Goal: Use online tool/utility: Utilize a website feature to perform a specific function

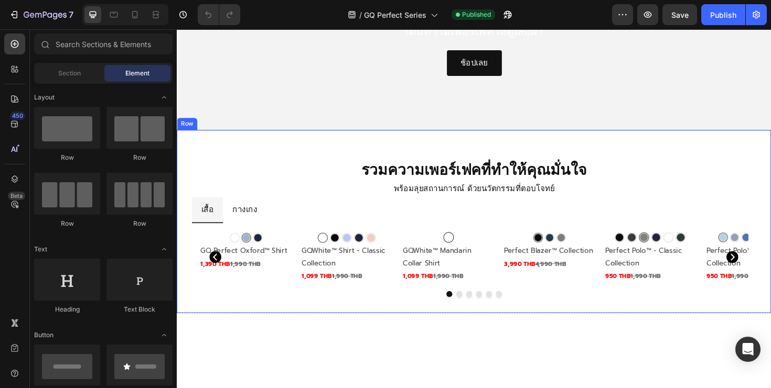
scroll to position [203, 0]
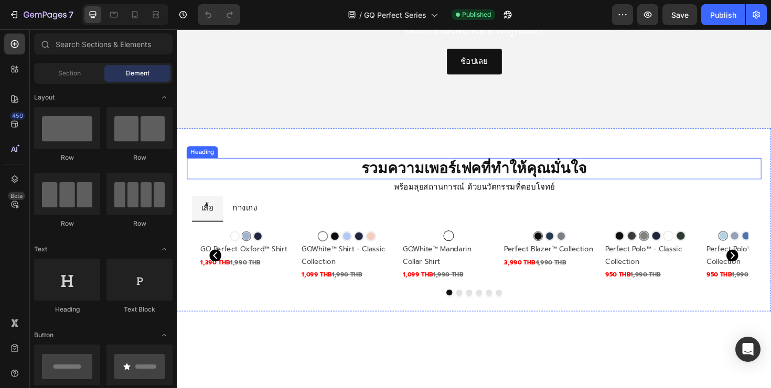
click at [341, 242] on img at bounding box center [357, 242] width 99 height 0
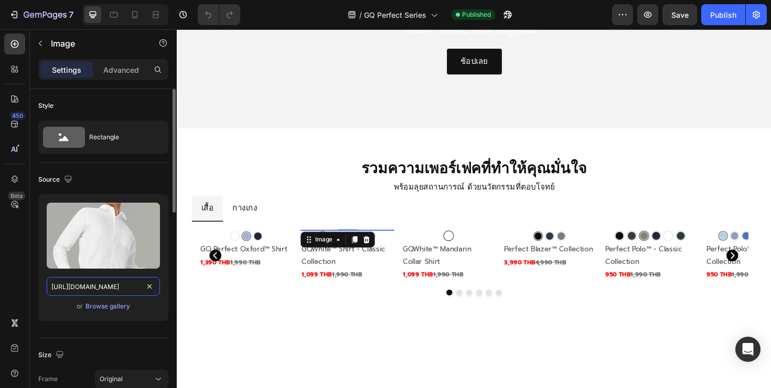
click at [124, 289] on input "[URL][DOMAIN_NAME]" at bounding box center [103, 286] width 113 height 19
type input "[URL][DOMAIN_NAME]"
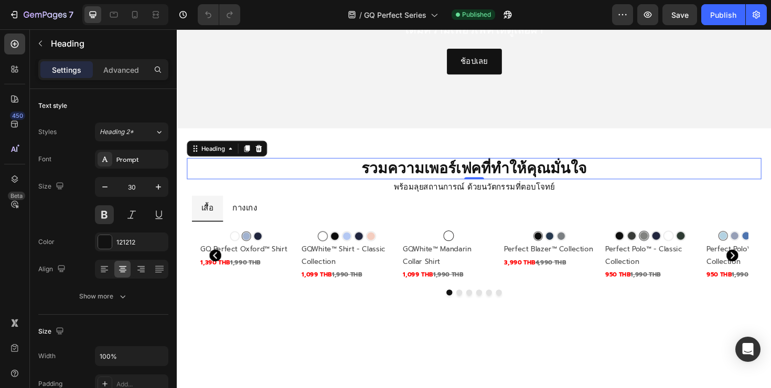
click at [271, 181] on h2 "รวมความเพอร์เฟคที่ทำให้คุณมั่นใจ" at bounding box center [491, 177] width 608 height 23
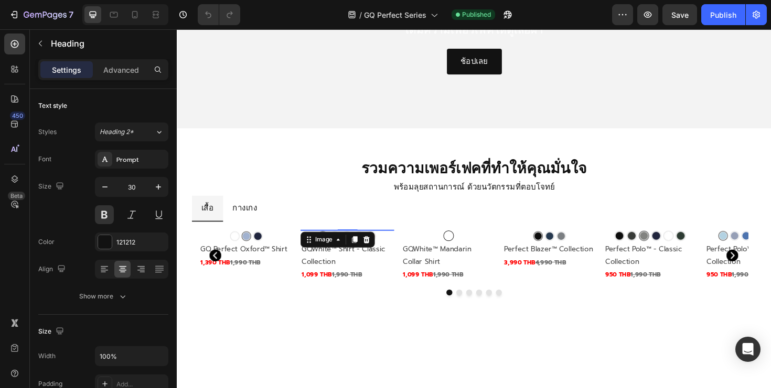
click at [345, 242] on img at bounding box center [357, 242] width 99 height 0
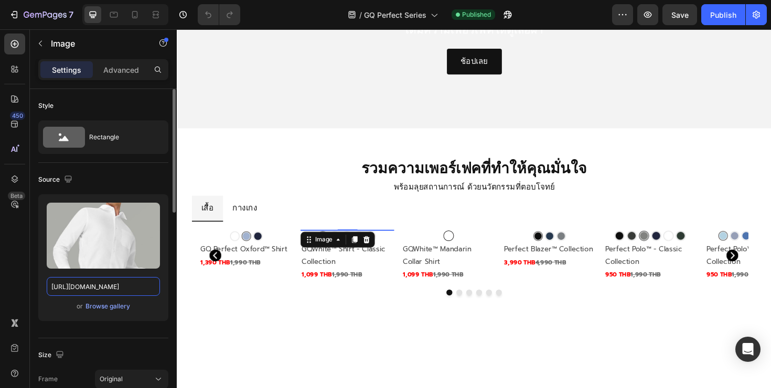
click at [126, 287] on input "[URL][DOMAIN_NAME]" at bounding box center [103, 286] width 113 height 19
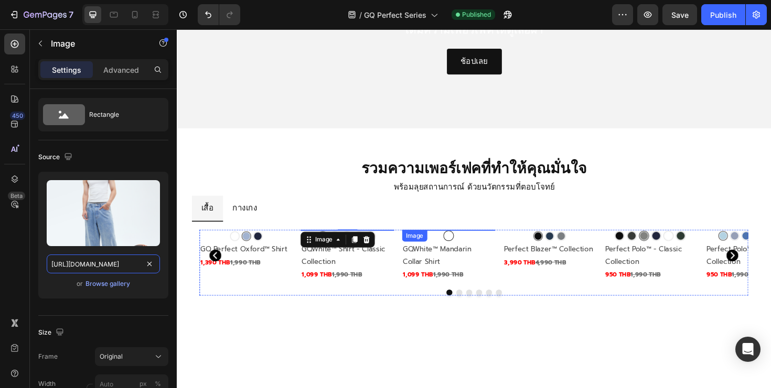
scroll to position [236, 0]
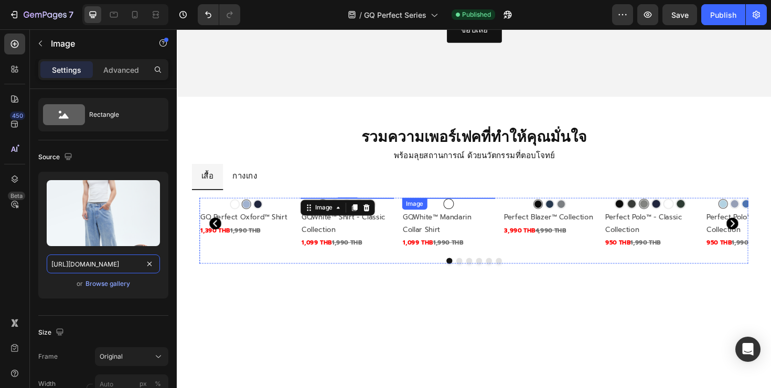
type input "[URL][DOMAIN_NAME]"
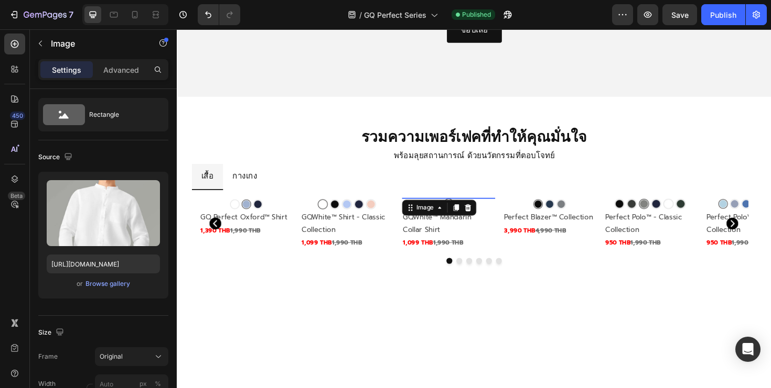
click at [456, 208] on img at bounding box center [464, 208] width 99 height 0
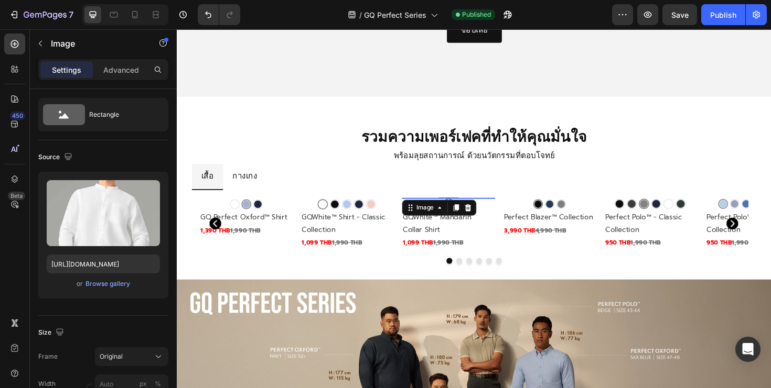
scroll to position [281, 0]
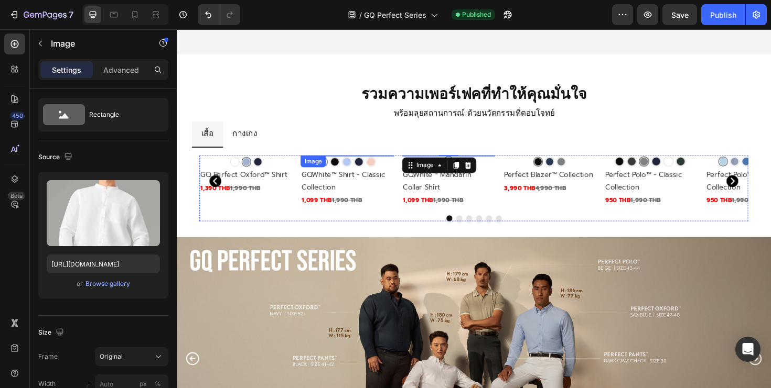
click at [340, 163] on img at bounding box center [357, 163] width 99 height 0
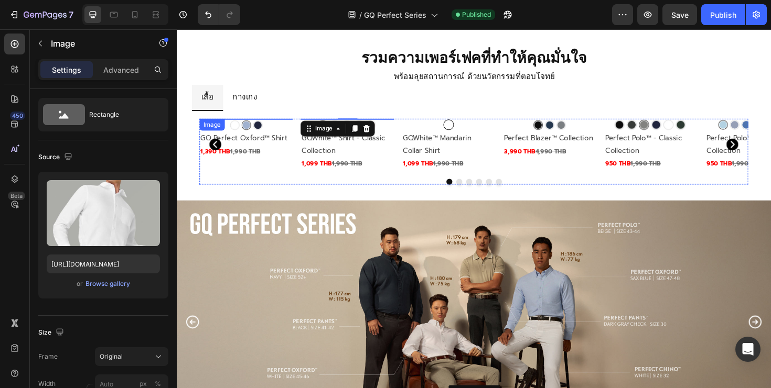
scroll to position [330, 0]
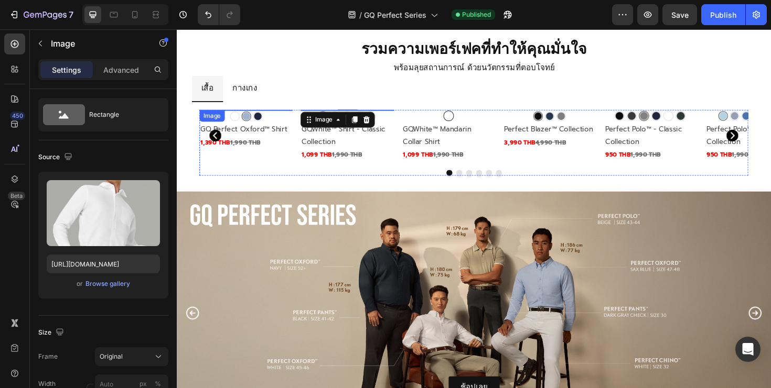
click at [264, 115] on img at bounding box center [250, 115] width 99 height 0
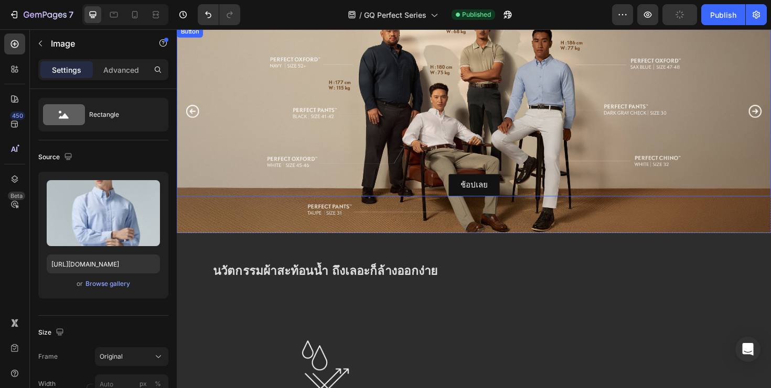
scroll to position [558, 0]
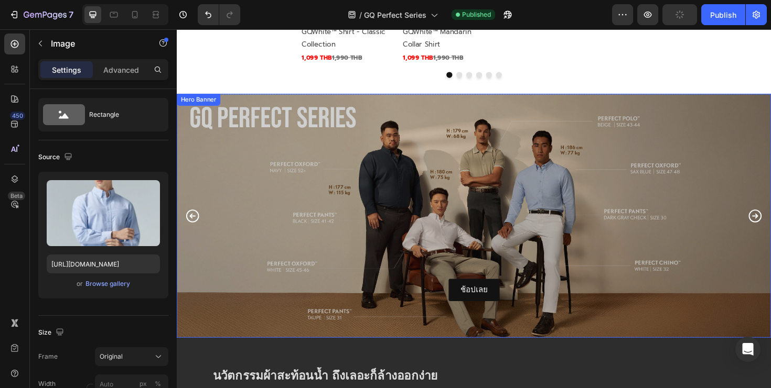
click at [402, 113] on div "Overlay" at bounding box center [491, 226] width 629 height 258
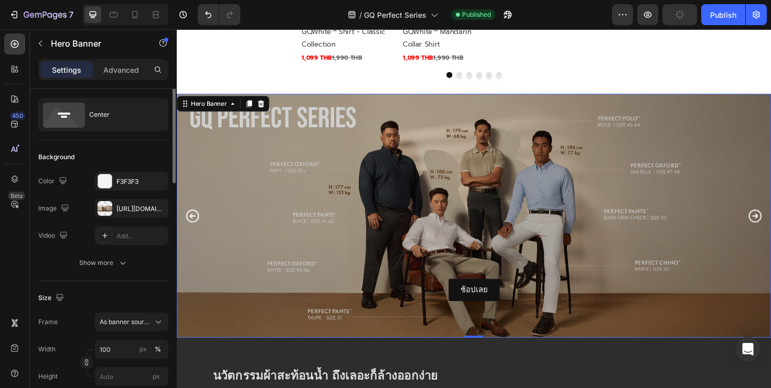
scroll to position [0, 0]
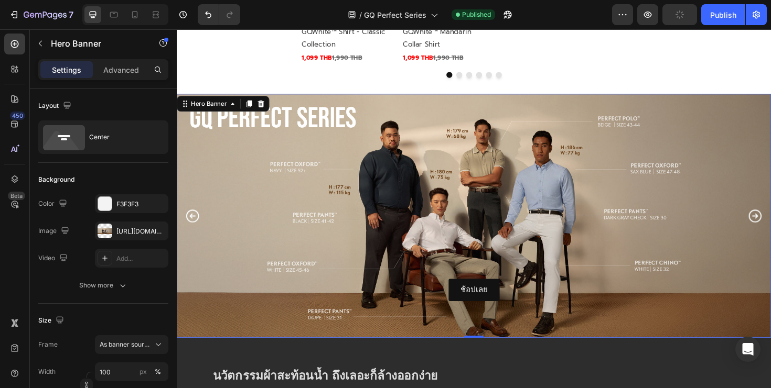
click at [129, 78] on div "Settings Advanced" at bounding box center [103, 69] width 130 height 21
click at [128, 73] on p "Advanced" at bounding box center [121, 69] width 36 height 11
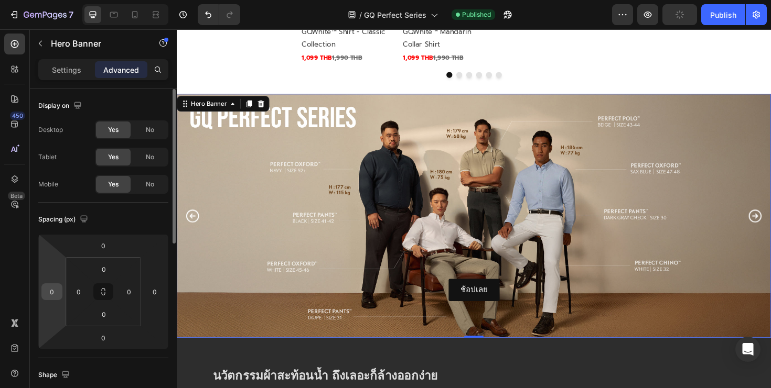
click at [53, 294] on input "0" at bounding box center [52, 292] width 16 height 16
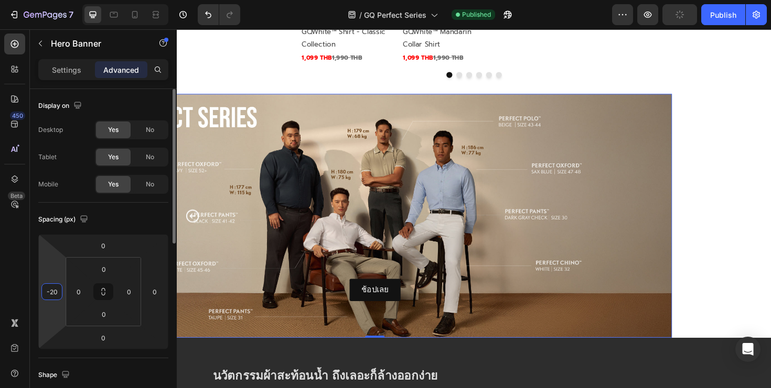
type input "-2"
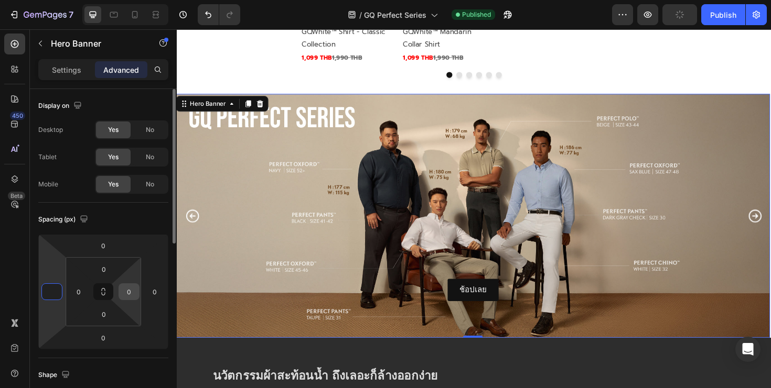
type input "0"
click at [129, 291] on input "0" at bounding box center [129, 292] width 16 height 16
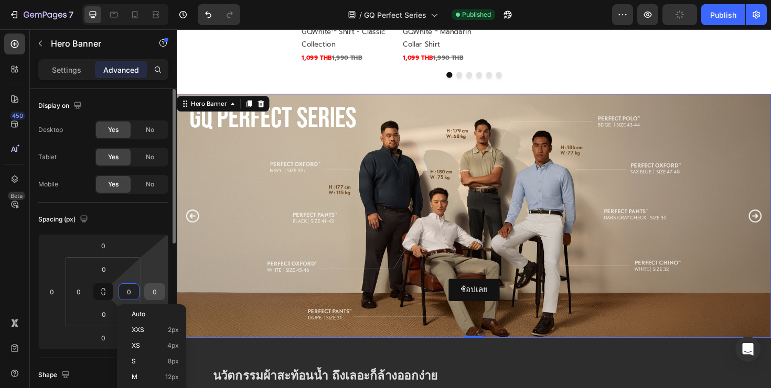
click at [157, 292] on input "0" at bounding box center [155, 292] width 16 height 16
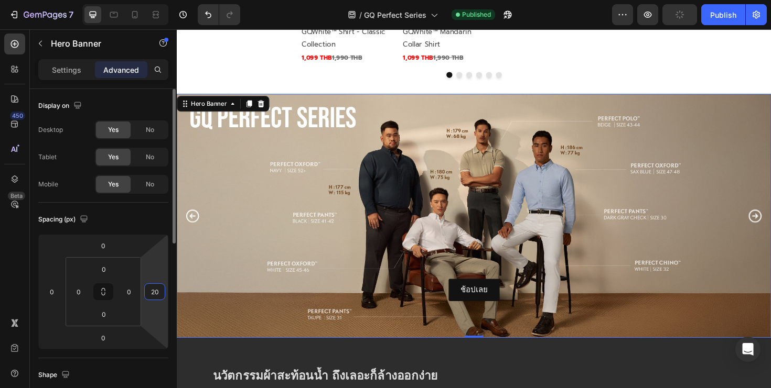
type input "2"
click at [134, 289] on input "0" at bounding box center [129, 292] width 16 height 16
type input "0"
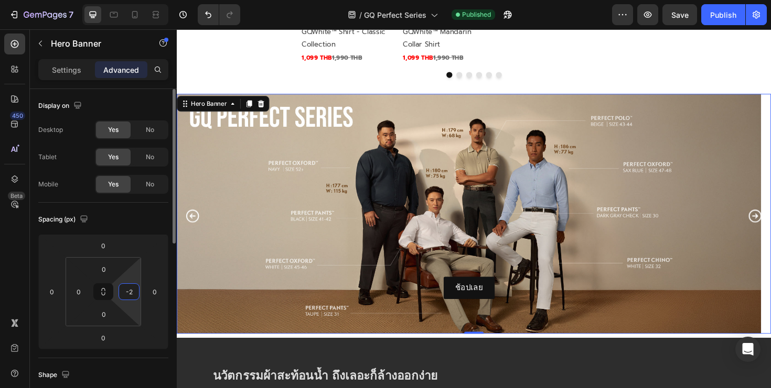
type input "-"
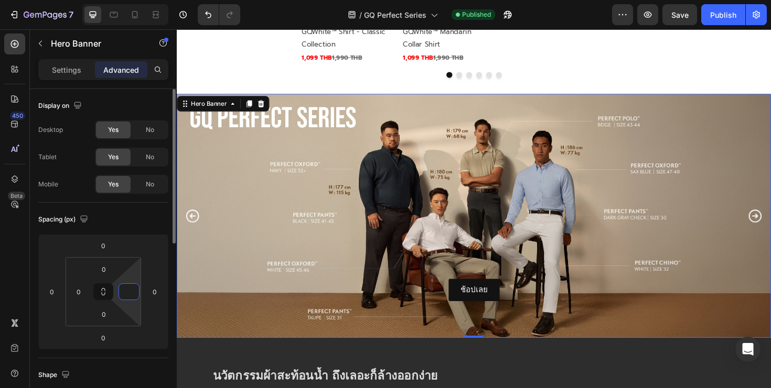
type input "0"
click at [139, 223] on div "Spacing (px)" at bounding box center [103, 219] width 130 height 17
click at [79, 68] on p "Settings" at bounding box center [66, 69] width 29 height 11
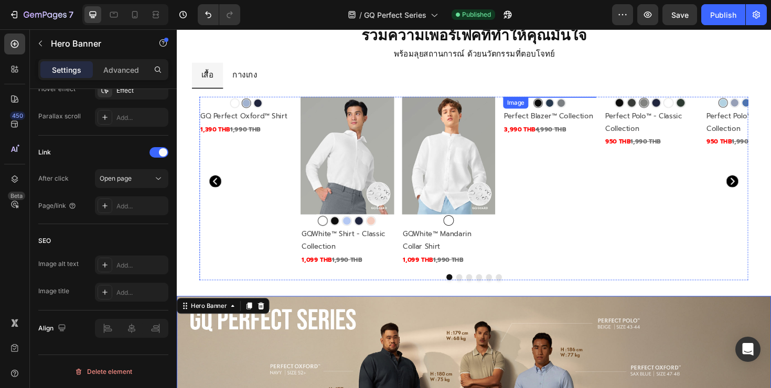
scroll to position [357, 0]
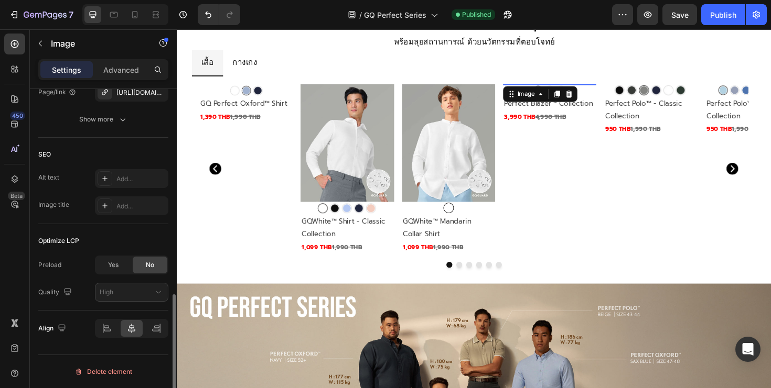
click at [560, 88] on img at bounding box center [571, 88] width 99 height 0
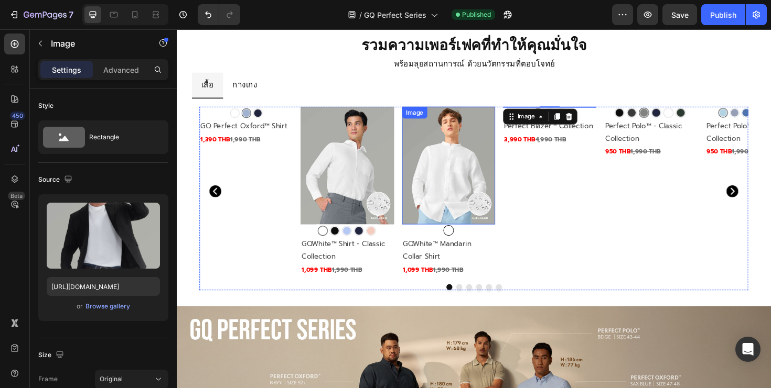
scroll to position [319, 0]
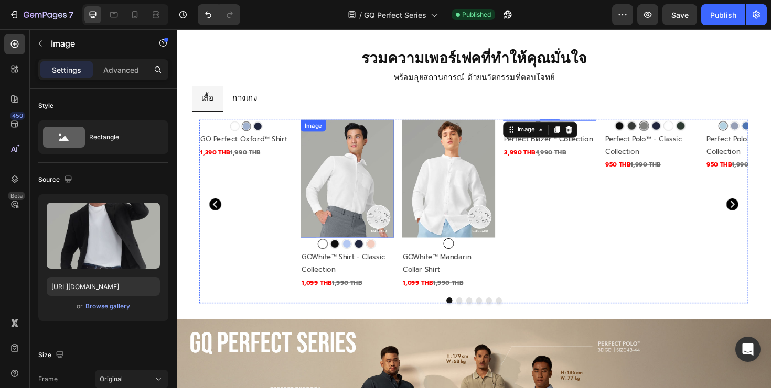
click at [386, 171] on img at bounding box center [357, 187] width 99 height 125
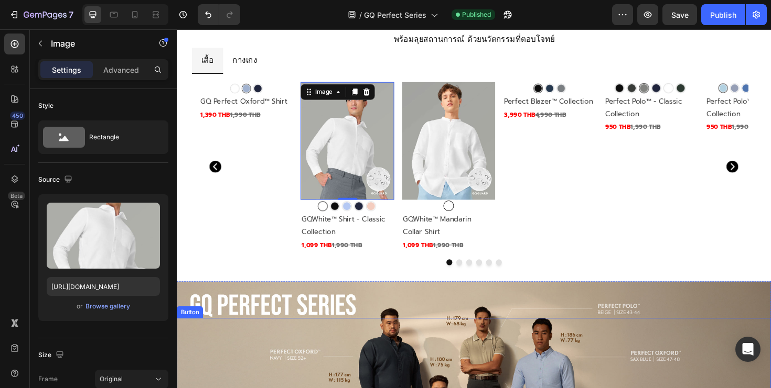
scroll to position [355, 0]
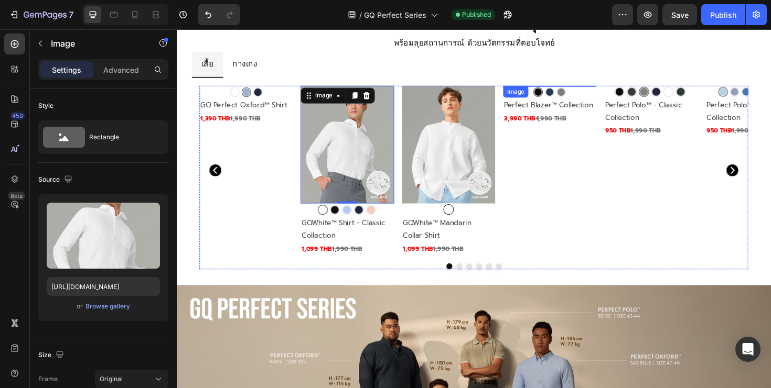
click at [557, 89] on img at bounding box center [571, 89] width 99 height 0
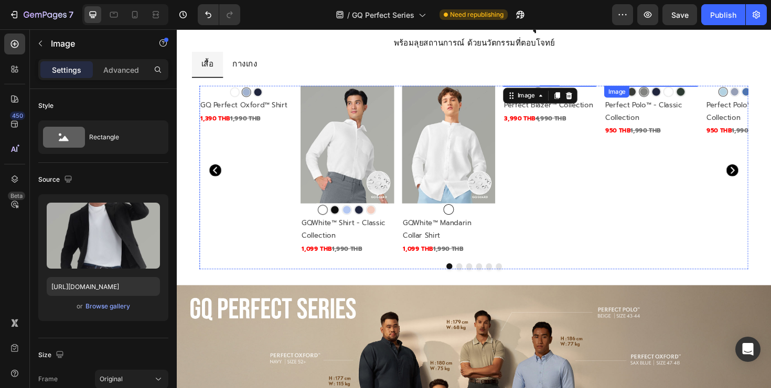
click at [659, 89] on img at bounding box center [678, 89] width 99 height 0
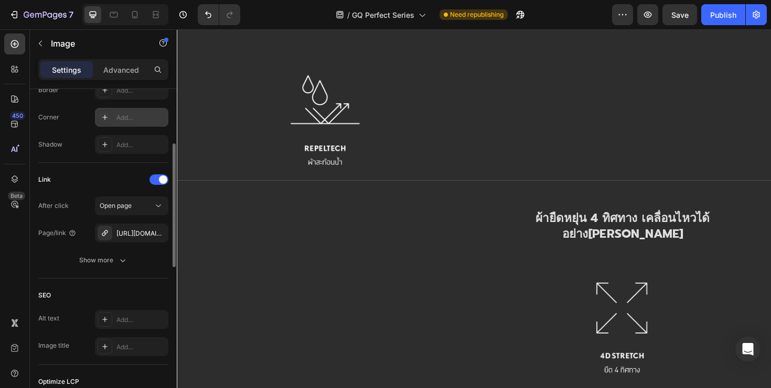
scroll to position [445, 0]
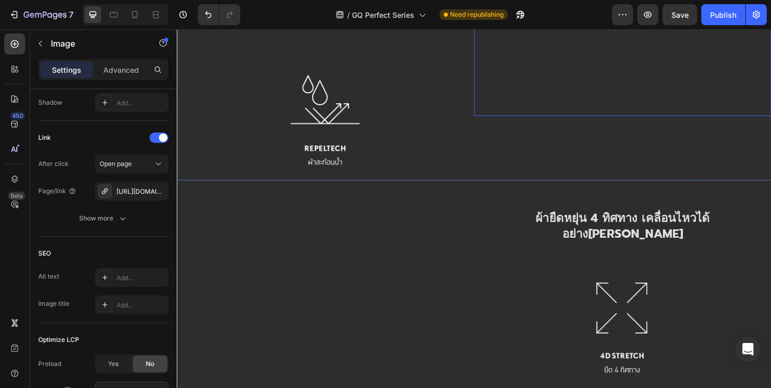
click at [561, 121] on video at bounding box center [648, 42] width 315 height 157
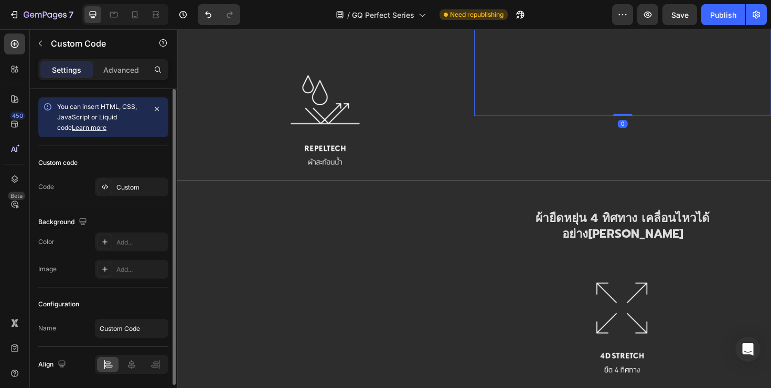
click at [598, 121] on video at bounding box center [648, 42] width 315 height 157
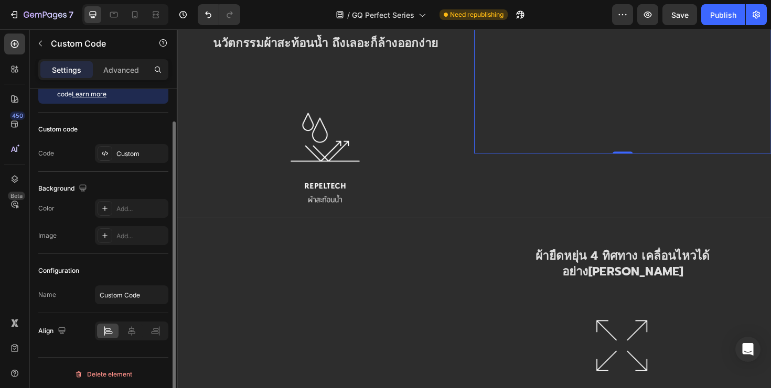
scroll to position [33, 0]
click at [122, 153] on div "Custom" at bounding box center [140, 154] width 49 height 9
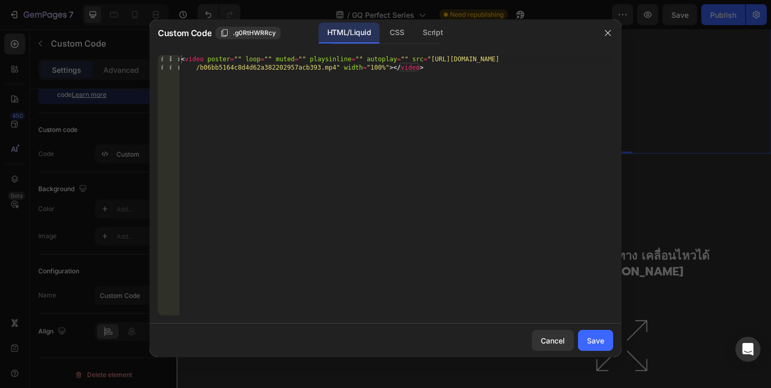
type textarea "<video poster="" loop="" muted="" playsinline="" autoplay="" src="[URL][DOMAIN_…"
drag, startPoint x: 430, startPoint y: 58, endPoint x: 336, endPoint y: 71, distance: 95.2
click at [336, 71] on div "< video poster = "" loop = "" muted = "" playsinline = "" autoplay = "" src = "…" at bounding box center [396, 202] width 434 height 294
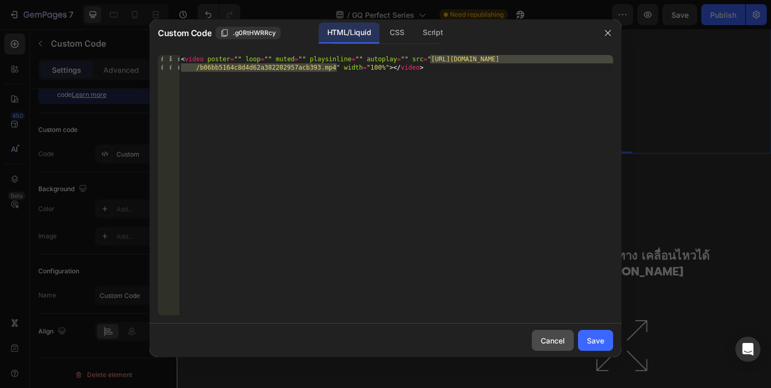
click at [558, 342] on div "Cancel" at bounding box center [552, 340] width 24 height 11
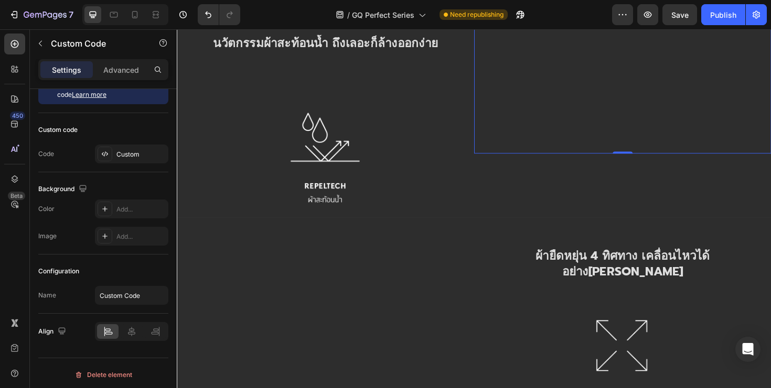
click at [615, 161] on video at bounding box center [648, 82] width 315 height 157
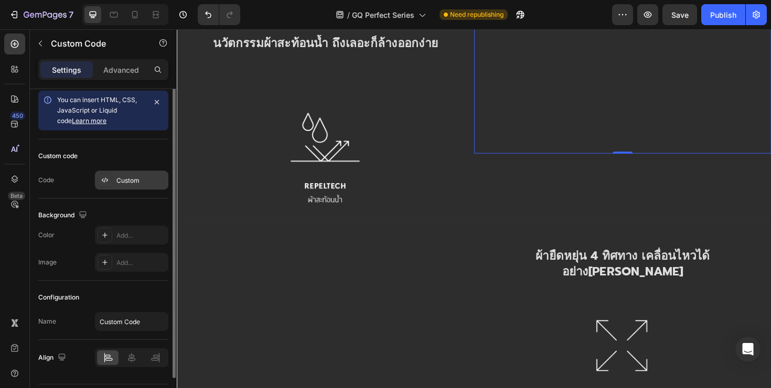
scroll to position [0, 0]
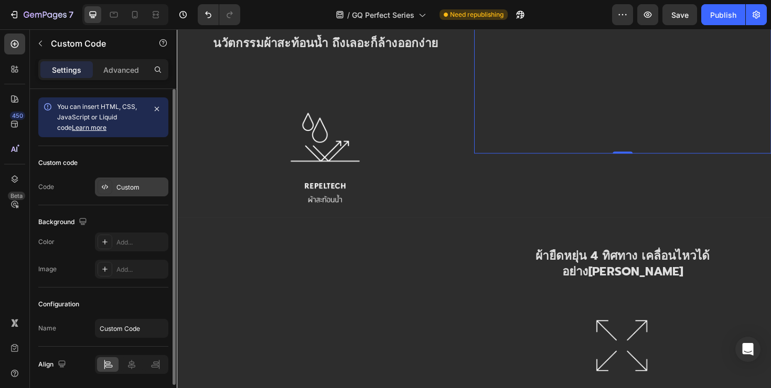
click at [133, 195] on div "Custom" at bounding box center [131, 187] width 73 height 19
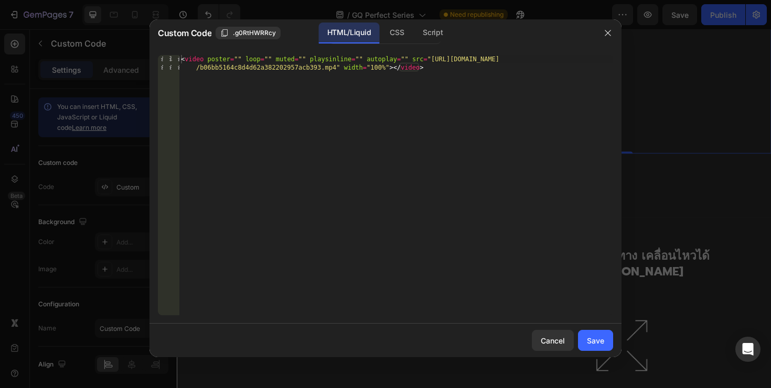
type textarea "<video poster="" loop="" muted="" playsinline="" autoplay="" src="[URL][DOMAIN_…"
drag, startPoint x: 429, startPoint y: 60, endPoint x: 336, endPoint y: 68, distance: 93.6
click at [336, 68] on div "< video poster = "" loop = "" muted = "" playsinline = "" autoplay = "" src = "…" at bounding box center [396, 202] width 434 height 294
click at [444, 182] on div "< video poster = "" loop = "" muted = "" playsinline = "" autoplay = "" src = "…" at bounding box center [396, 202] width 434 height 294
click at [555, 337] on div "Cancel" at bounding box center [552, 340] width 24 height 11
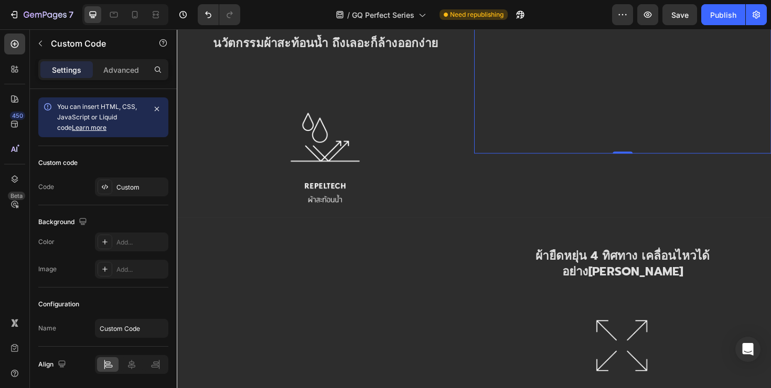
click at [576, 161] on video at bounding box center [648, 82] width 315 height 157
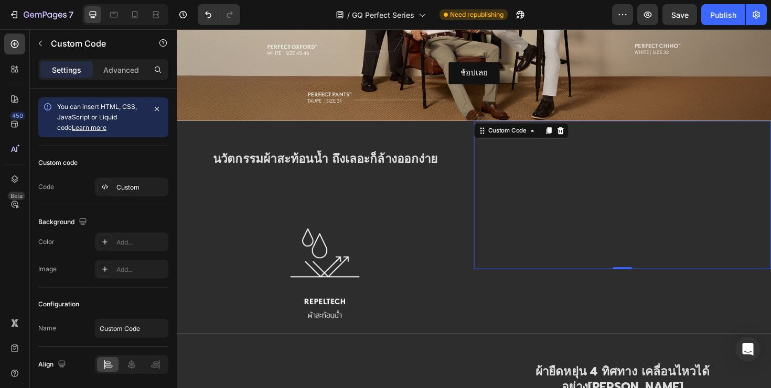
scroll to position [787, 0]
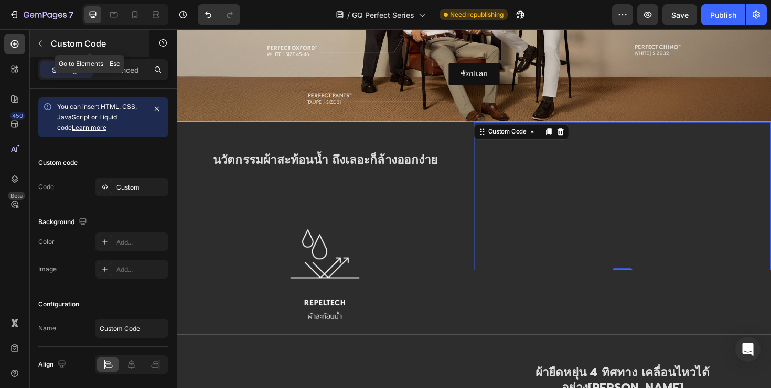
click at [42, 45] on icon "button" at bounding box center [40, 43] width 8 height 8
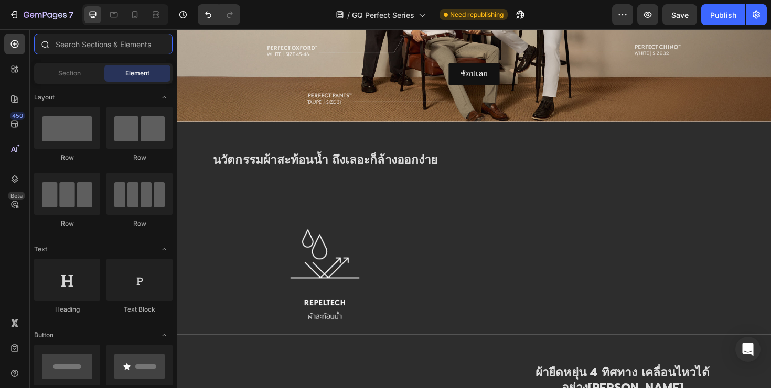
click at [75, 41] on input "text" at bounding box center [103, 44] width 138 height 21
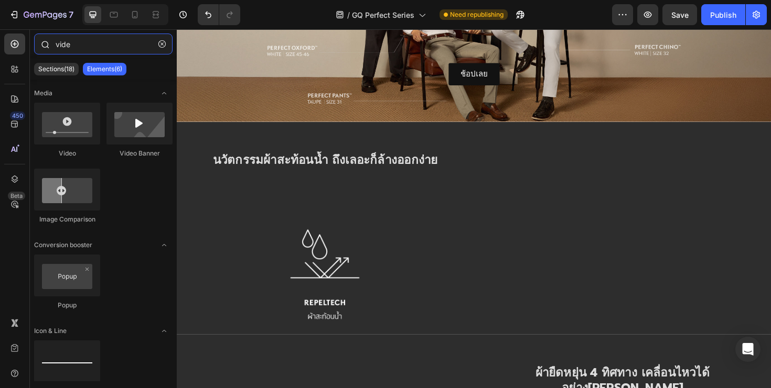
type input "video"
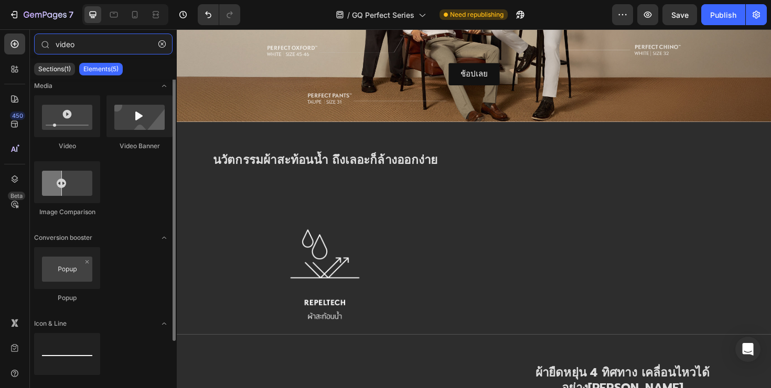
scroll to position [0, 0]
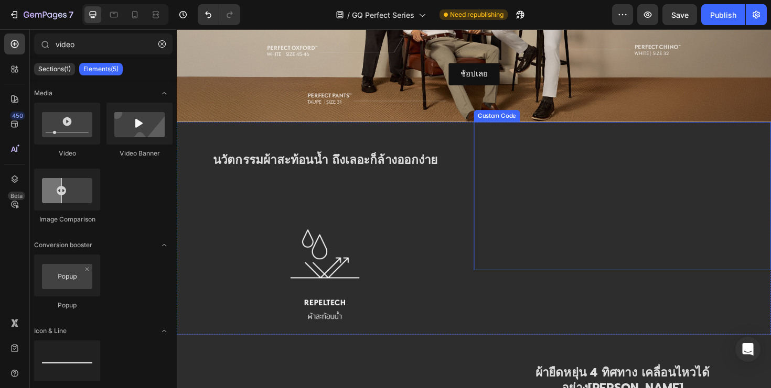
click at [575, 226] on video at bounding box center [648, 205] width 315 height 157
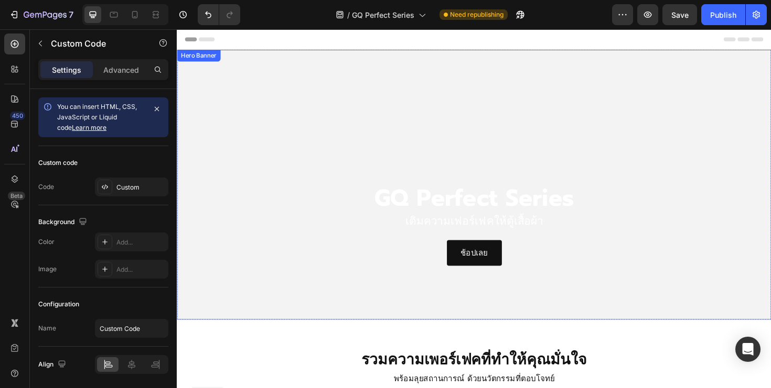
click at [558, 61] on video "Background Image" at bounding box center [491, 194] width 629 height 286
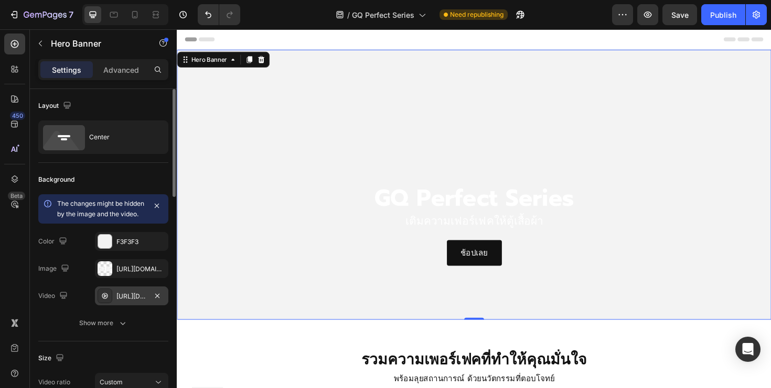
click at [137, 301] on div "[URL][DOMAIN_NAME]" at bounding box center [131, 296] width 30 height 9
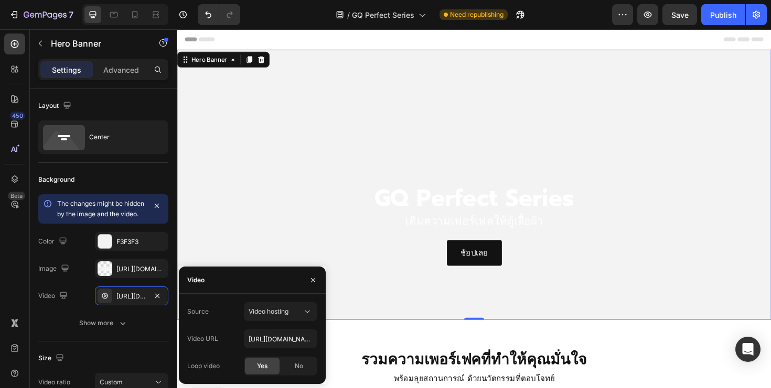
click at [299, 323] on div "Source Video hosting Video URL [URL][DOMAIN_NAME] Loop video Yes No" at bounding box center [252, 338] width 130 height 73
click at [308, 311] on icon at bounding box center [307, 312] width 5 height 3
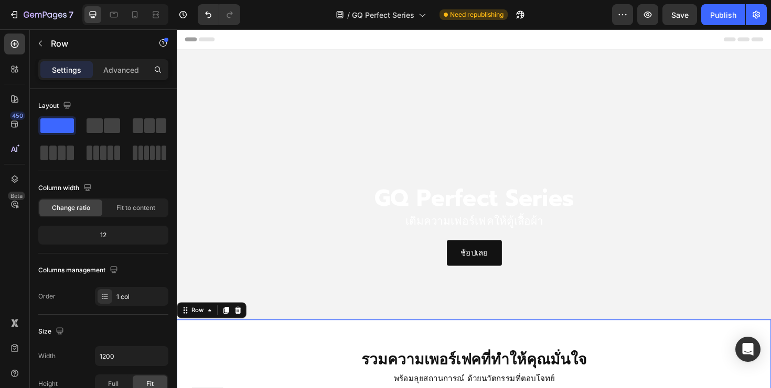
click at [507, 127] on div "GQ Perfect Series Heading เติมความเฟอร์เฟคให้ตู้เสื้อผ้า Text Block ช้อปเลย But…" at bounding box center [491, 193] width 629 height 171
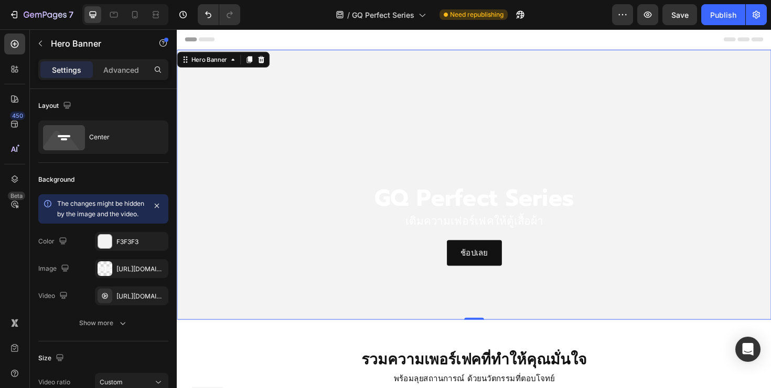
click at [558, 114] on div "GQ Perfect Series Heading เติมความเฟอร์เฟคให้ตู้เสื้อผ้า Text Block ช้อปเลย But…" at bounding box center [491, 193] width 629 height 171
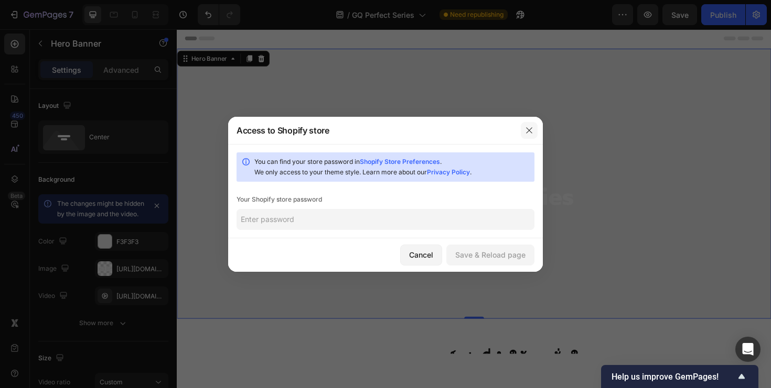
click at [526, 131] on icon "button" at bounding box center [529, 130] width 8 height 8
